Goal: Task Accomplishment & Management: Manage account settings

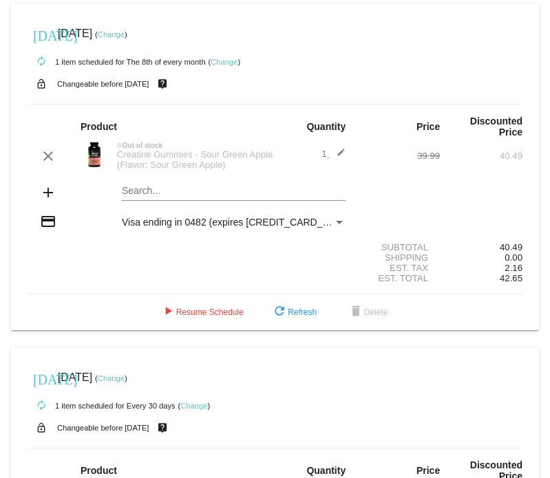
click at [125, 31] on link "Change" at bounding box center [111, 34] width 27 height 8
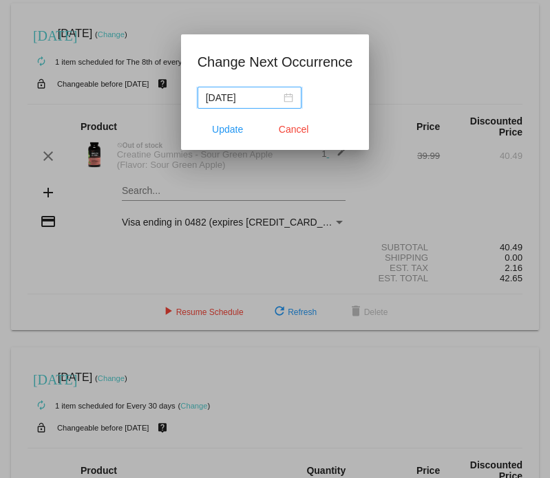
click at [293, 103] on div "[DATE]" at bounding box center [249, 97] width 87 height 15
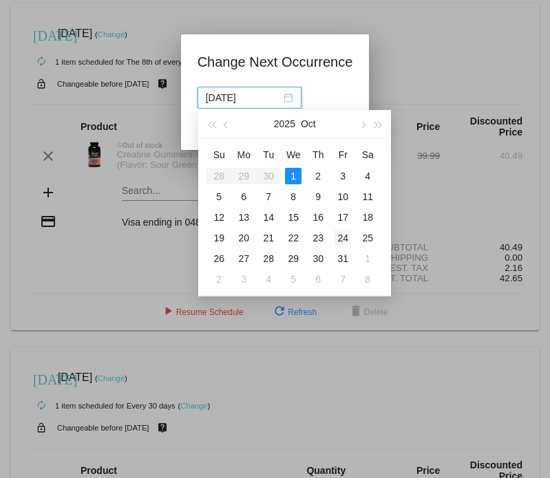
click at [345, 235] on div "24" at bounding box center [342, 238] width 17 height 17
type input "[DATE]"
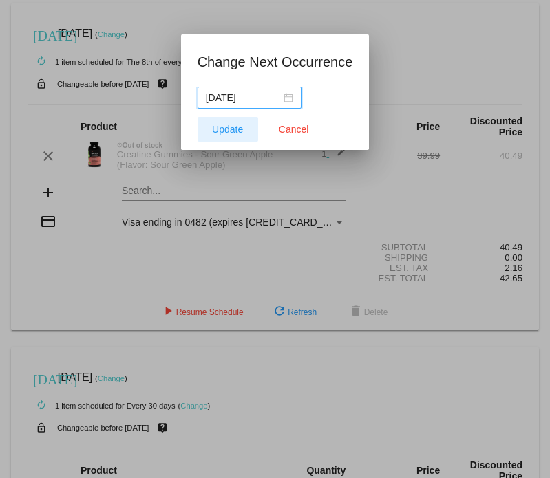
click at [239, 128] on span "Update" at bounding box center [227, 129] width 31 height 11
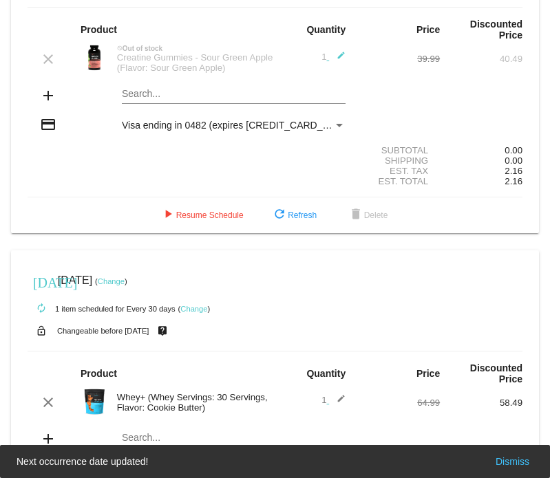
scroll to position [99, 0]
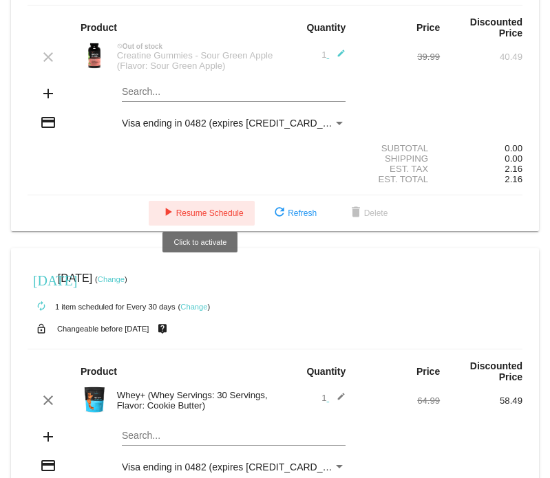
click at [221, 209] on span "play_arrow Resume Schedule" at bounding box center [202, 214] width 84 height 10
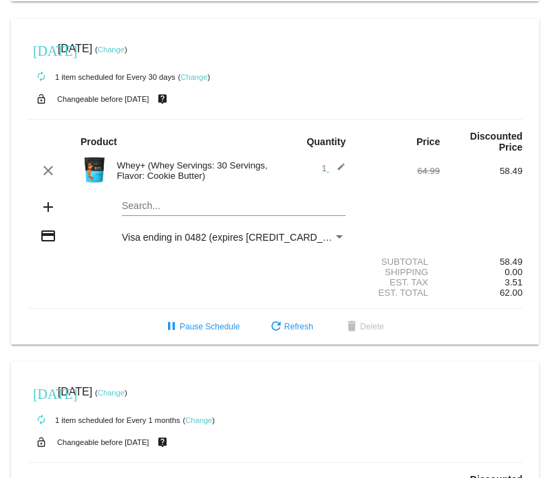
scroll to position [326, 0]
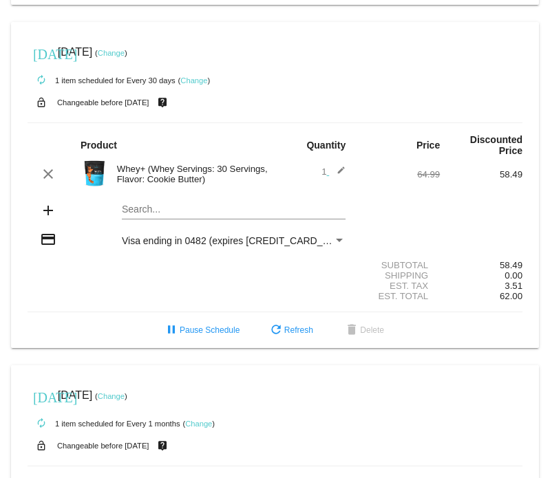
click at [125, 49] on link "Change" at bounding box center [111, 53] width 27 height 8
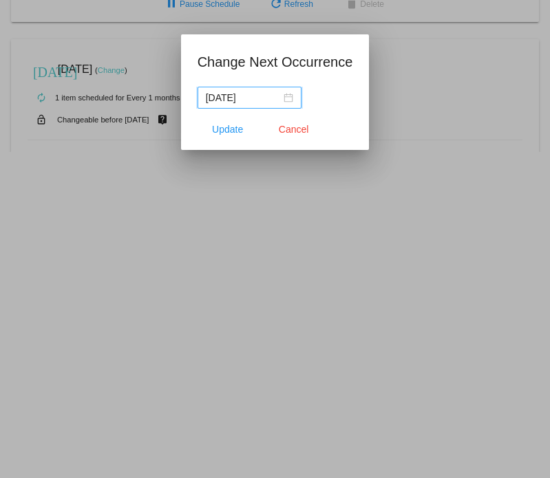
click at [293, 95] on div "[DATE]" at bounding box center [249, 97] width 87 height 15
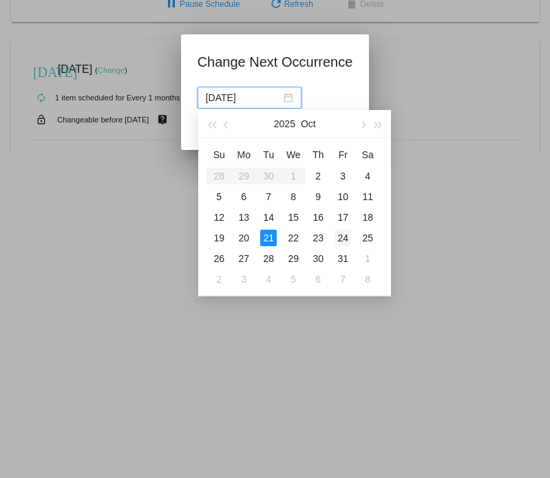
click at [341, 239] on div "24" at bounding box center [342, 238] width 17 height 17
type input "[DATE]"
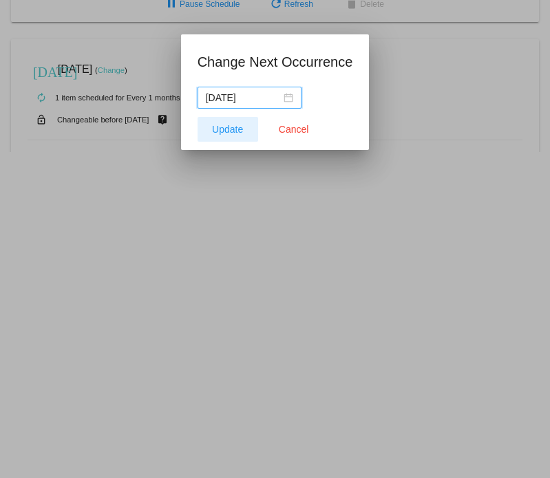
click at [241, 131] on span "Update" at bounding box center [227, 129] width 31 height 11
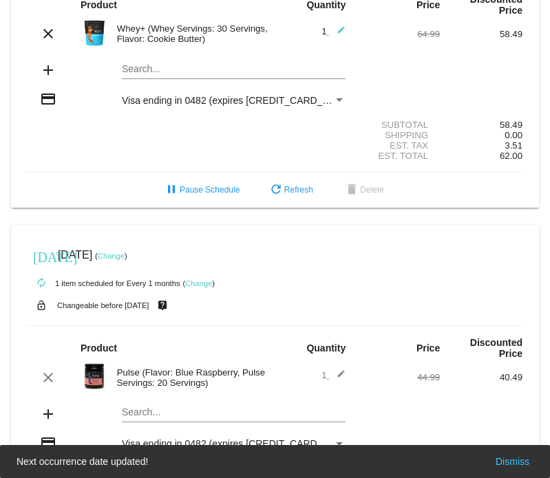
scroll to position [529, 0]
